Goal: Information Seeking & Learning: Learn about a topic

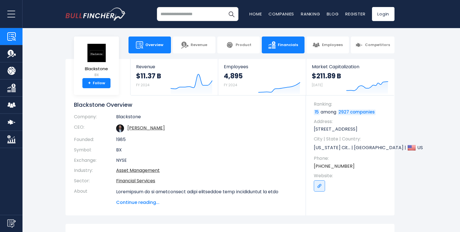
click at [287, 43] on span "Financials" at bounding box center [288, 45] width 20 height 5
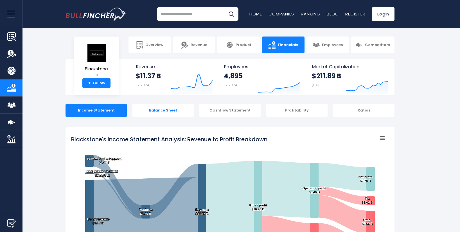
click at [169, 112] on div "Balance Sheet" at bounding box center [163, 111] width 61 height 14
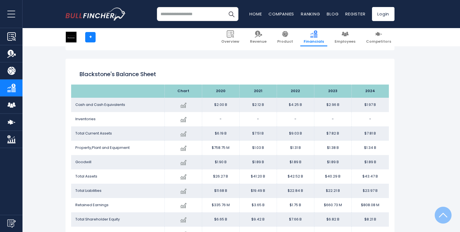
scroll to position [473, 0]
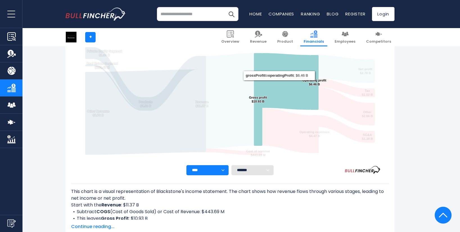
scroll to position [0, 0]
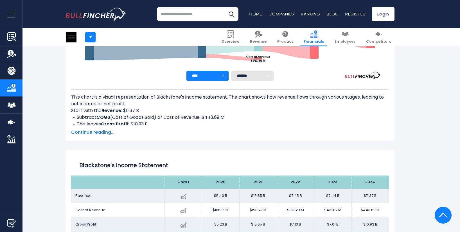
scroll to position [324, 0]
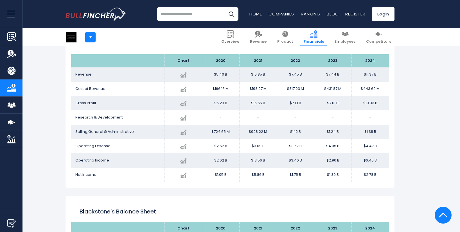
click at [448, 18] on header "Overview Revenue Product Financials Ratios" at bounding box center [230, 14] width 460 height 28
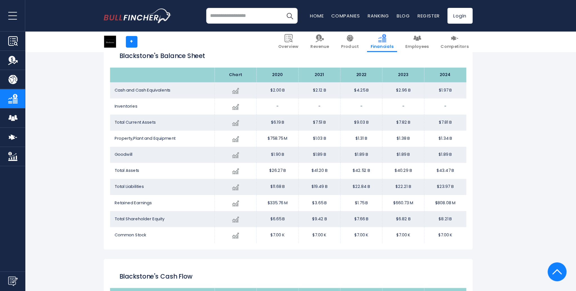
scroll to position [447, 0]
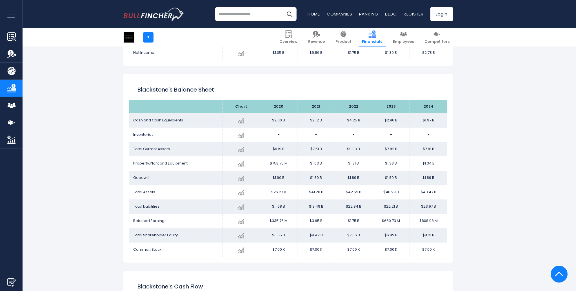
click at [460, 11] on header "Overview Revenue Product Financials Ratios" at bounding box center [288, 14] width 576 height 28
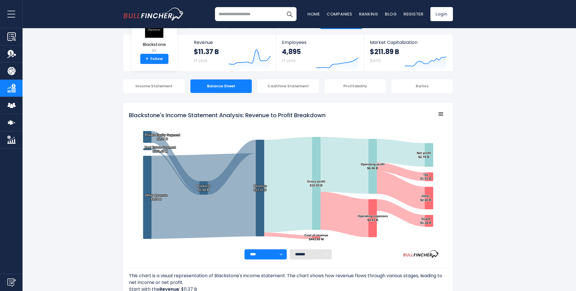
scroll to position [0, 0]
